Goal: Task Accomplishment & Management: Manage account settings

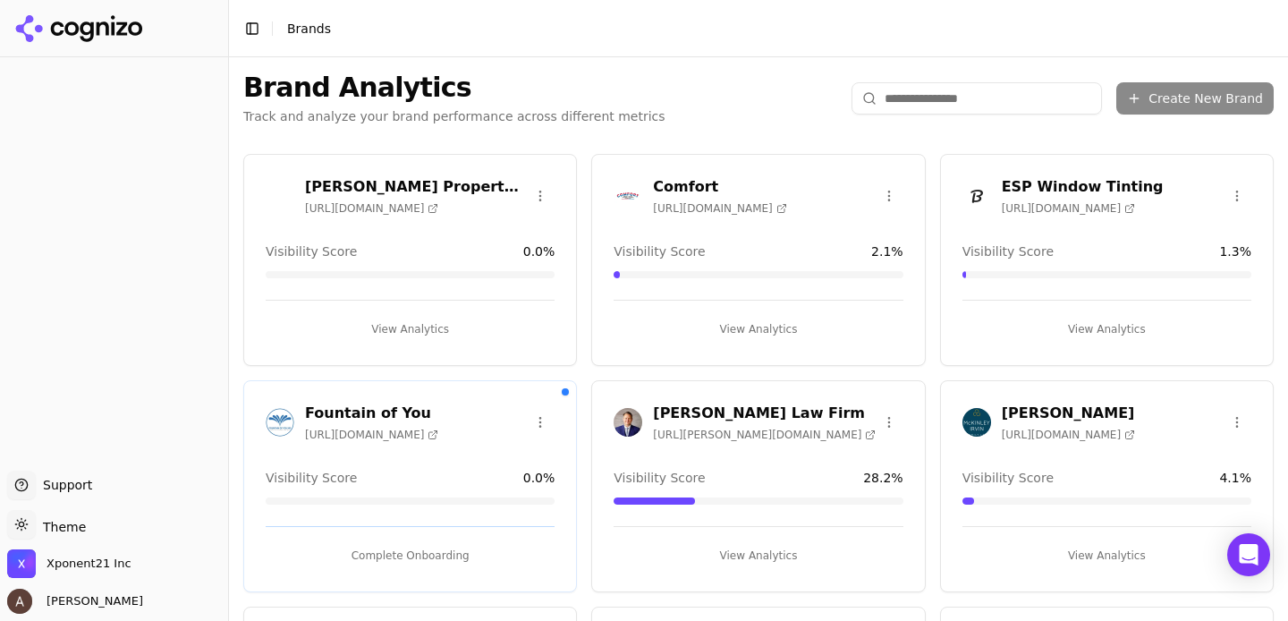
click at [438, 403] on h3 "Fountain of You" at bounding box center [371, 413] width 133 height 21
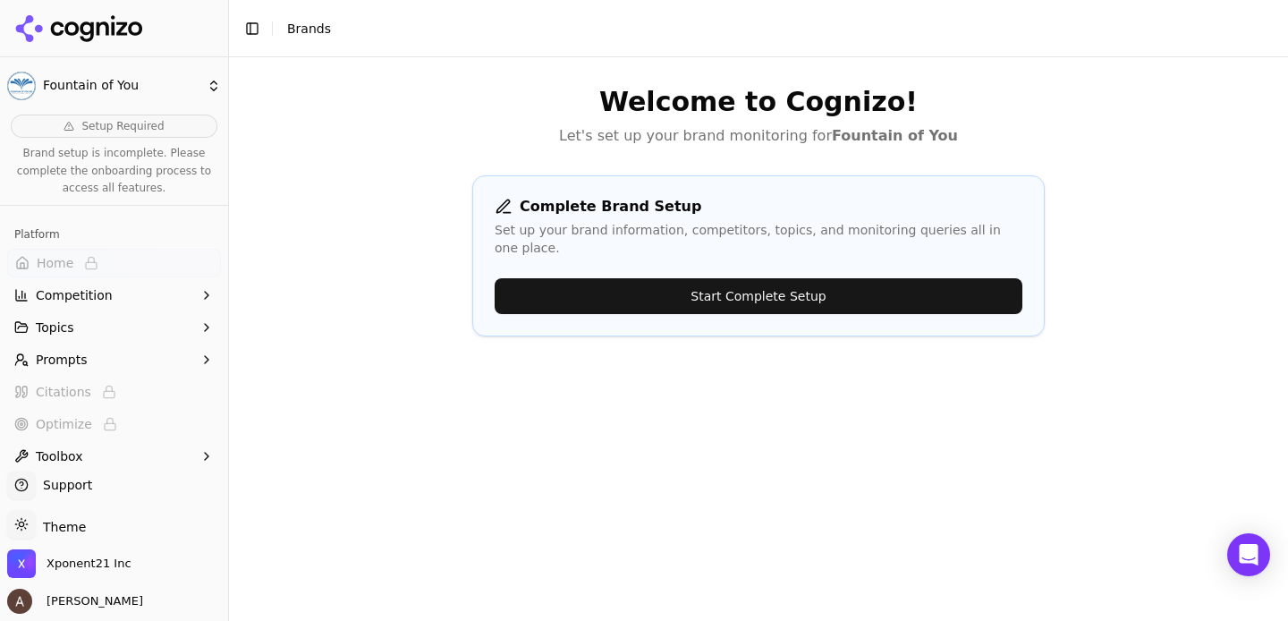
scroll to position [57, 0]
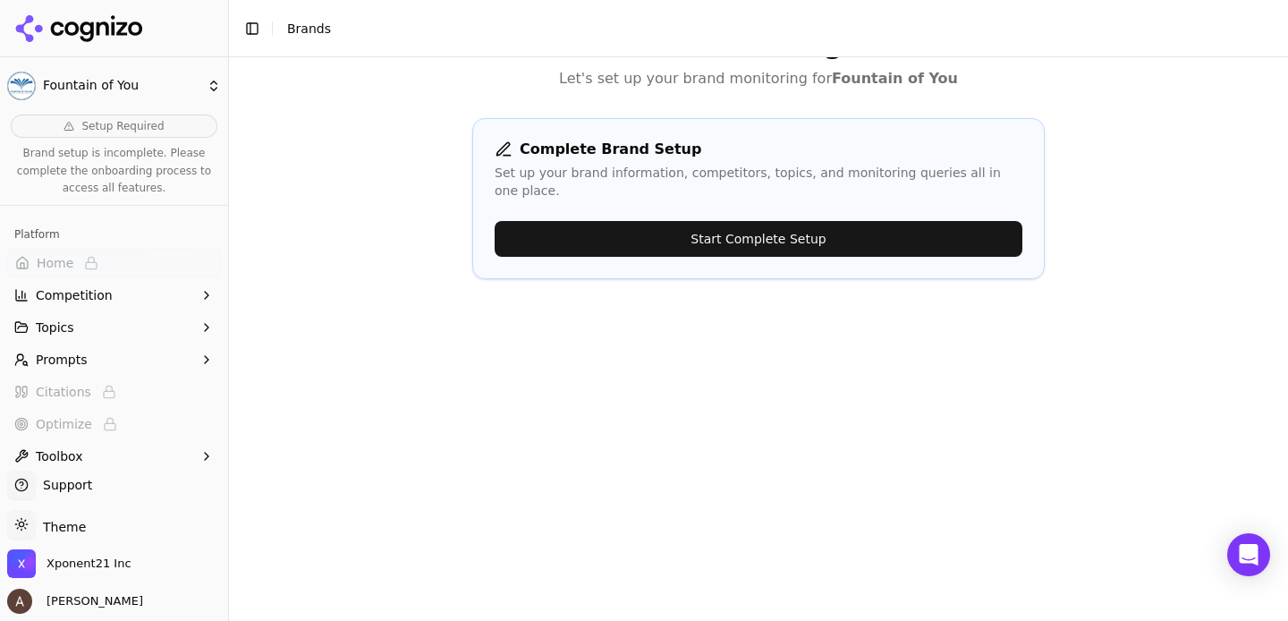
click at [78, 89] on html "Fountain of You Setup Required Brand setup is incomplete. Please complete the o…" at bounding box center [644, 310] width 1288 height 621
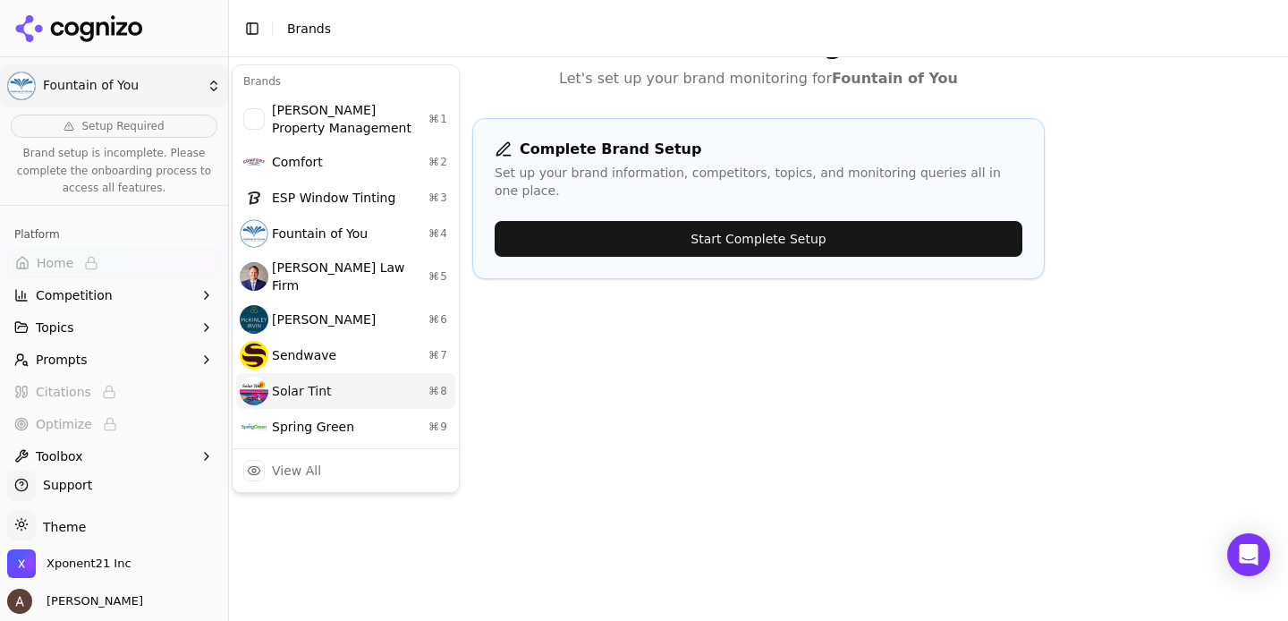
click at [334, 373] on div "Solar Tint ⌘ 8" at bounding box center [345, 391] width 219 height 36
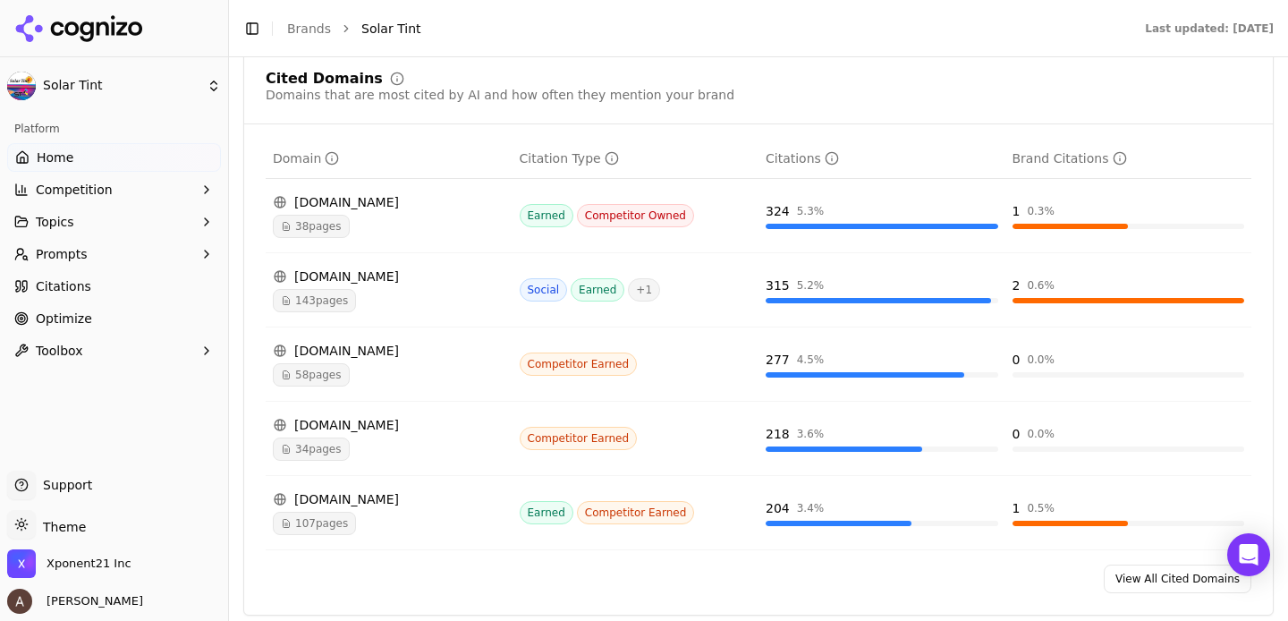
scroll to position [1895, 0]
